Goal: Information Seeking & Learning: Find specific fact

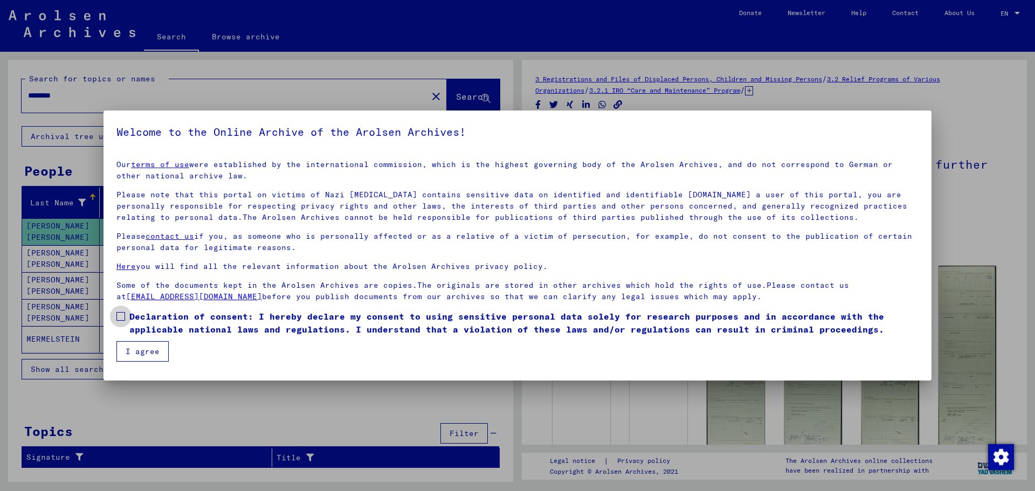
click at [122, 315] on span at bounding box center [120, 316] width 9 height 9
click at [140, 351] on button "I agree" at bounding box center [142, 351] width 52 height 20
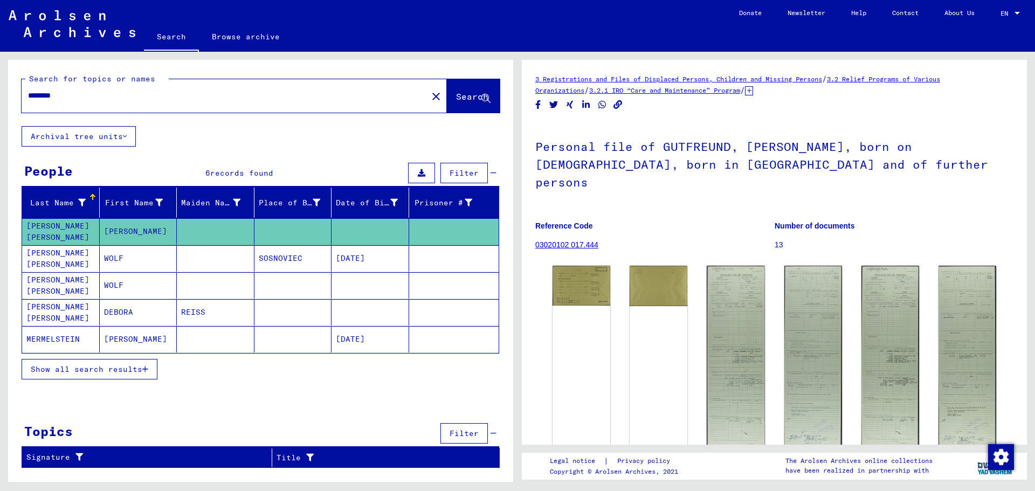
drag, startPoint x: 88, startPoint y: 99, endPoint x: 0, endPoint y: 93, distance: 88.1
click at [0, 93] on div "Search for topics or names ******** close Search Archival tree units People 6 r…" at bounding box center [259, 267] width 518 height 430
type input "**********"
click at [456, 91] on span "Search" at bounding box center [472, 96] width 32 height 11
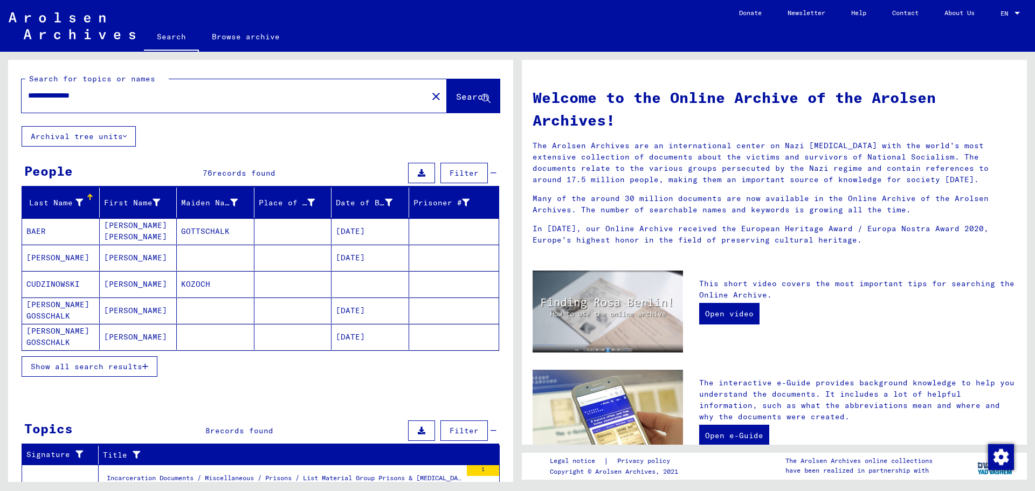
click at [117, 365] on span "Show all search results" at bounding box center [87, 367] width 112 height 10
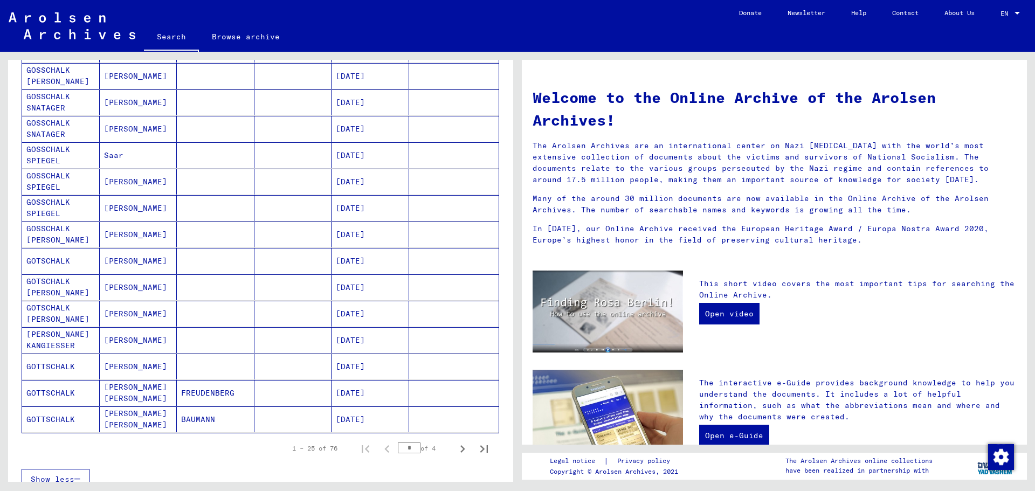
scroll to position [483, 0]
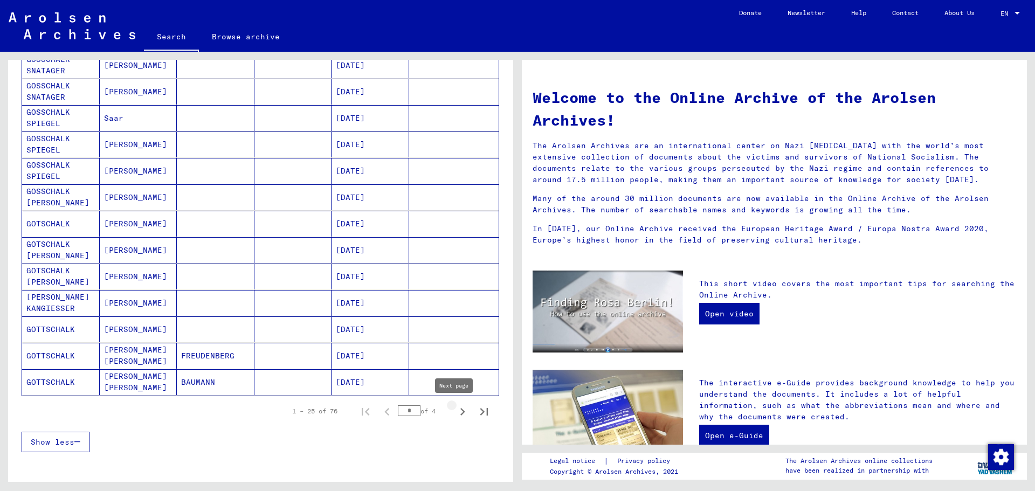
click at [455, 413] on icon "Next page" at bounding box center [462, 411] width 15 height 15
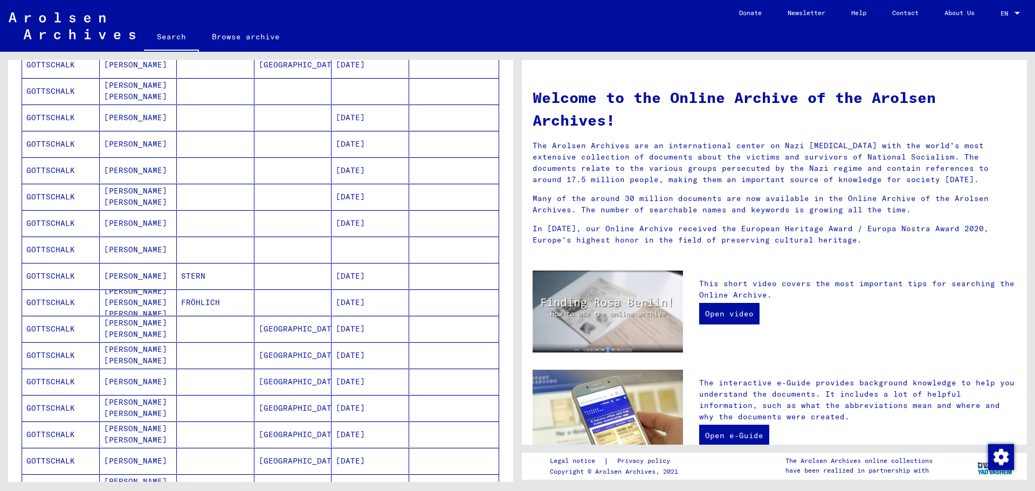
scroll to position [300, 0]
click at [46, 192] on mat-cell "GOTTSCHALK" at bounding box center [61, 195] width 78 height 26
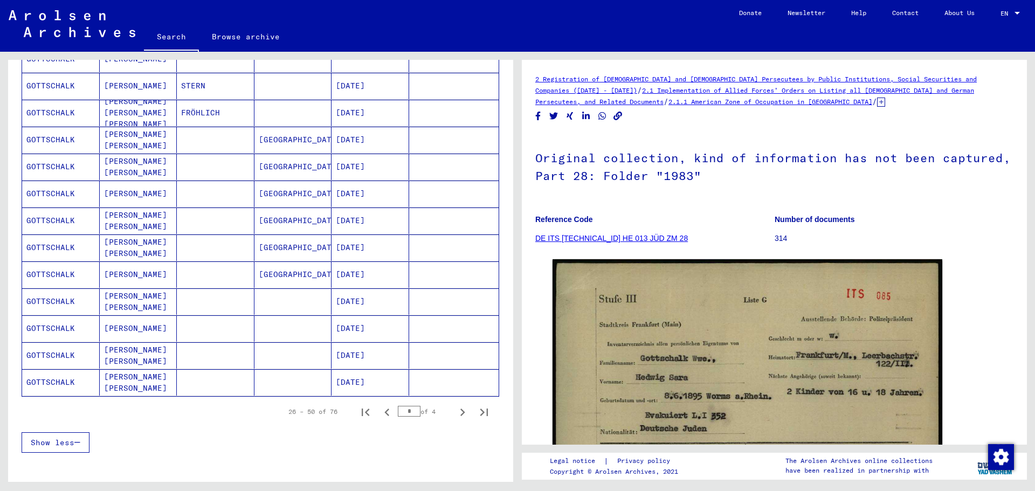
scroll to position [506, 0]
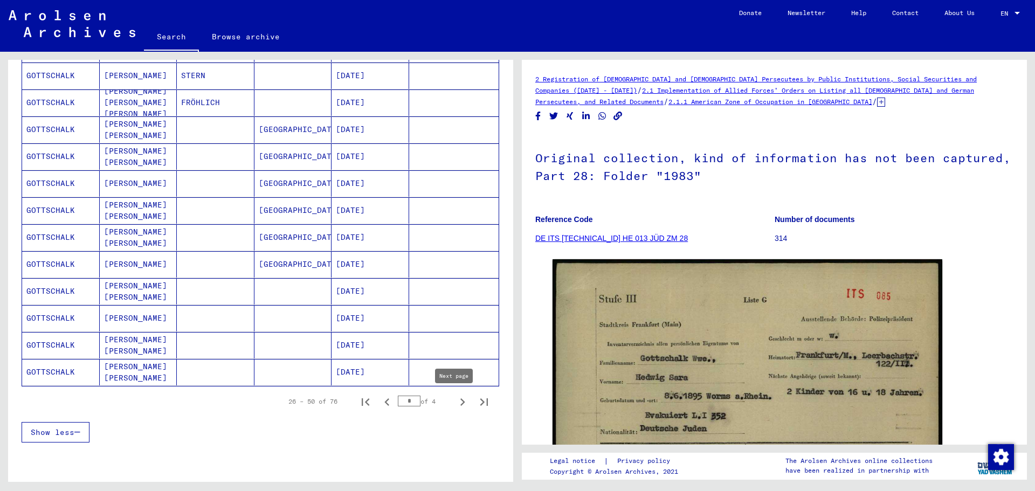
click at [461, 402] on icon "Next page" at bounding box center [463, 403] width 5 height 8
type input "*"
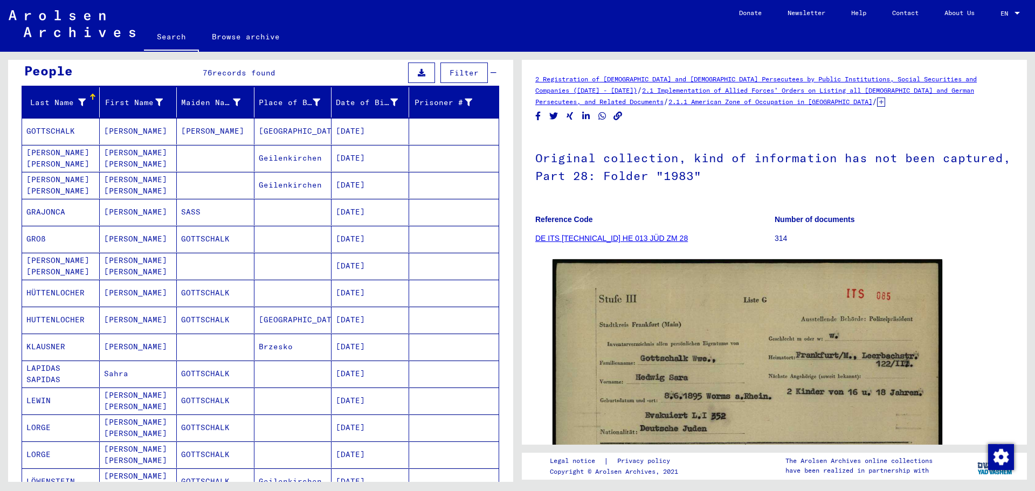
scroll to position [99, 0]
